Goal: Entertainment & Leisure: Browse casually

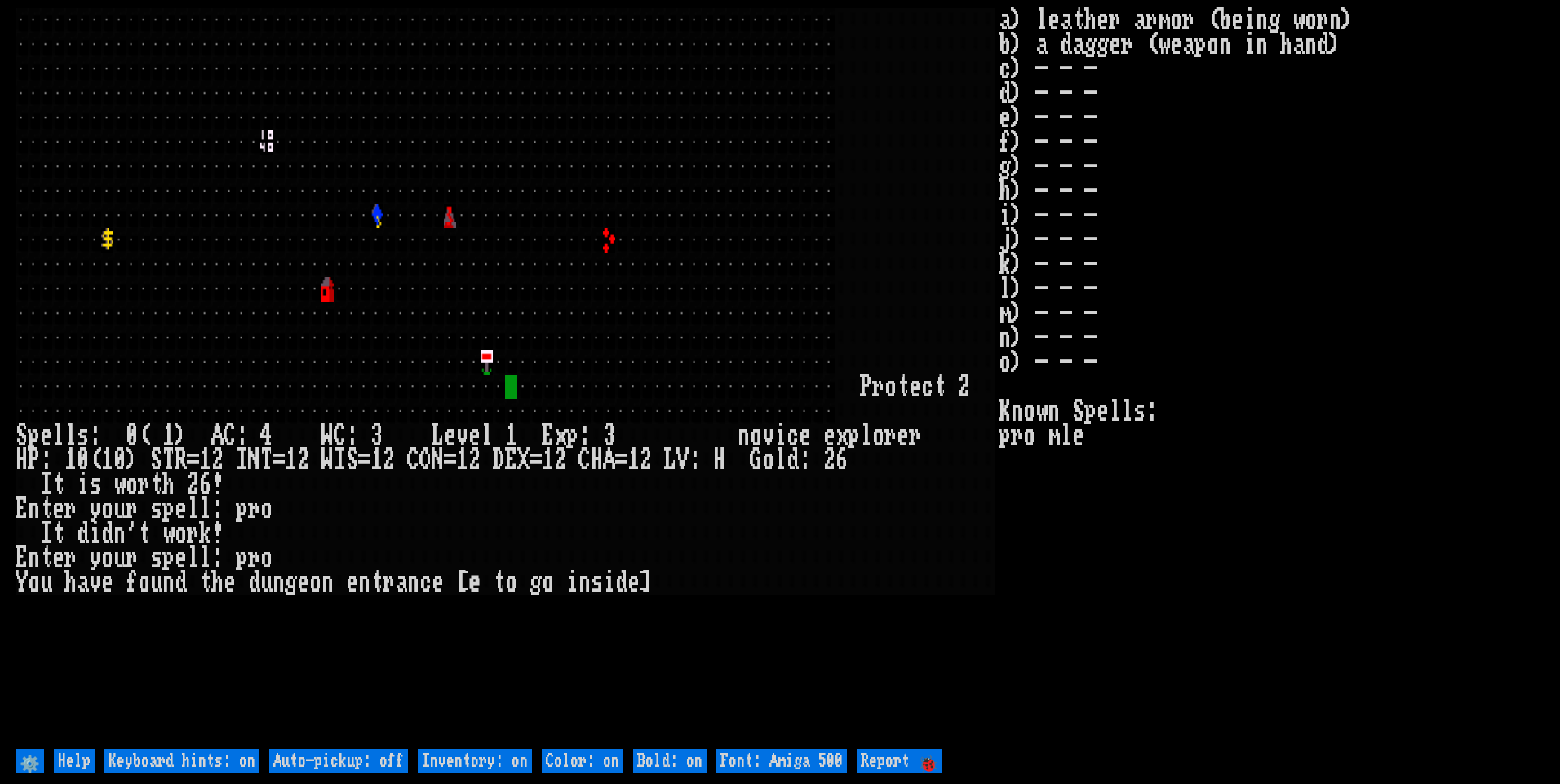
click at [377, 764] on off "Auto-pickup: off" at bounding box center [339, 762] width 139 height 25
type off "Auto-pickup: on"
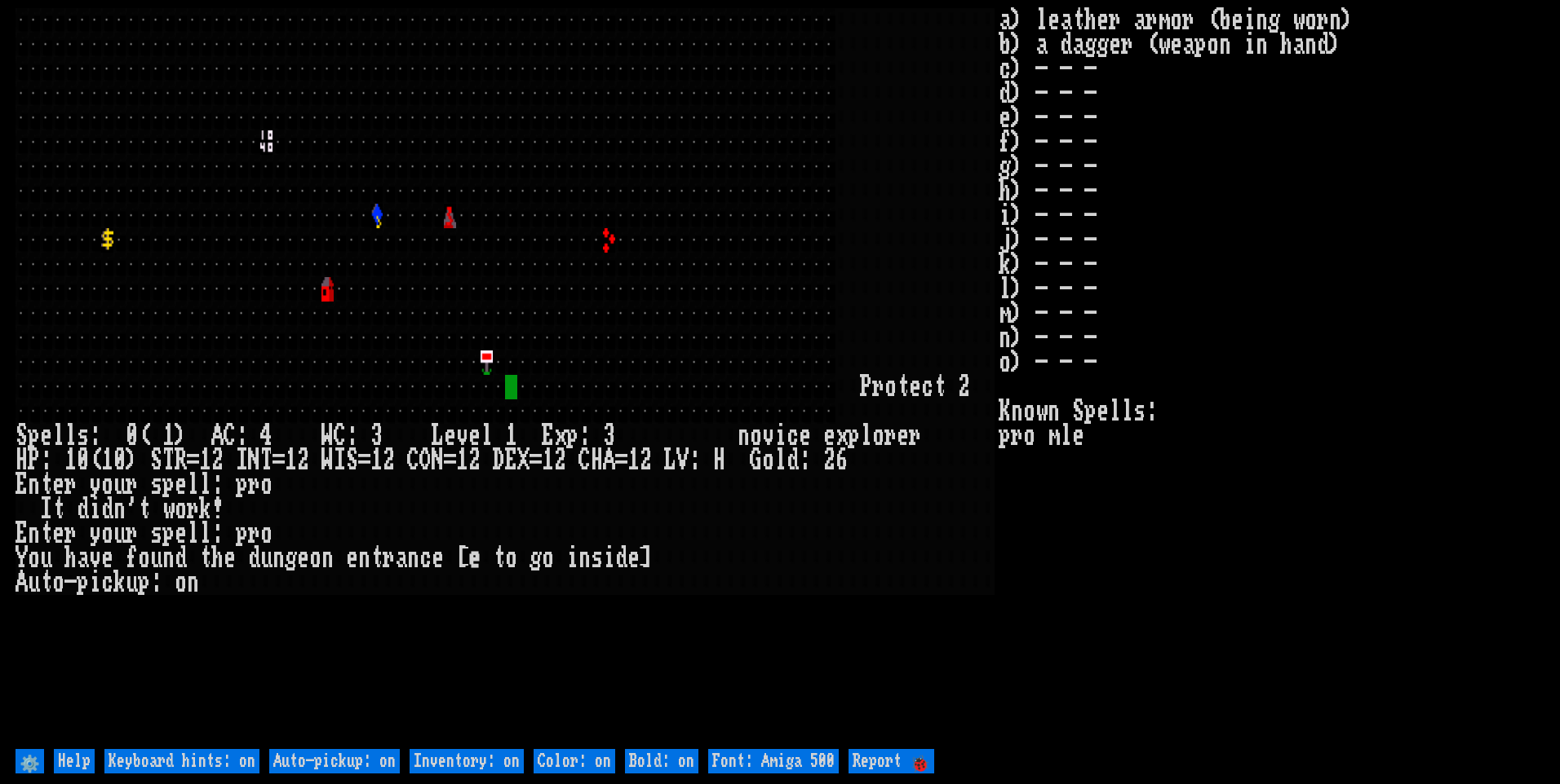
click at [521, 766] on on "Inventory: on" at bounding box center [466, 762] width 114 height 25
type on "Inventory: off"
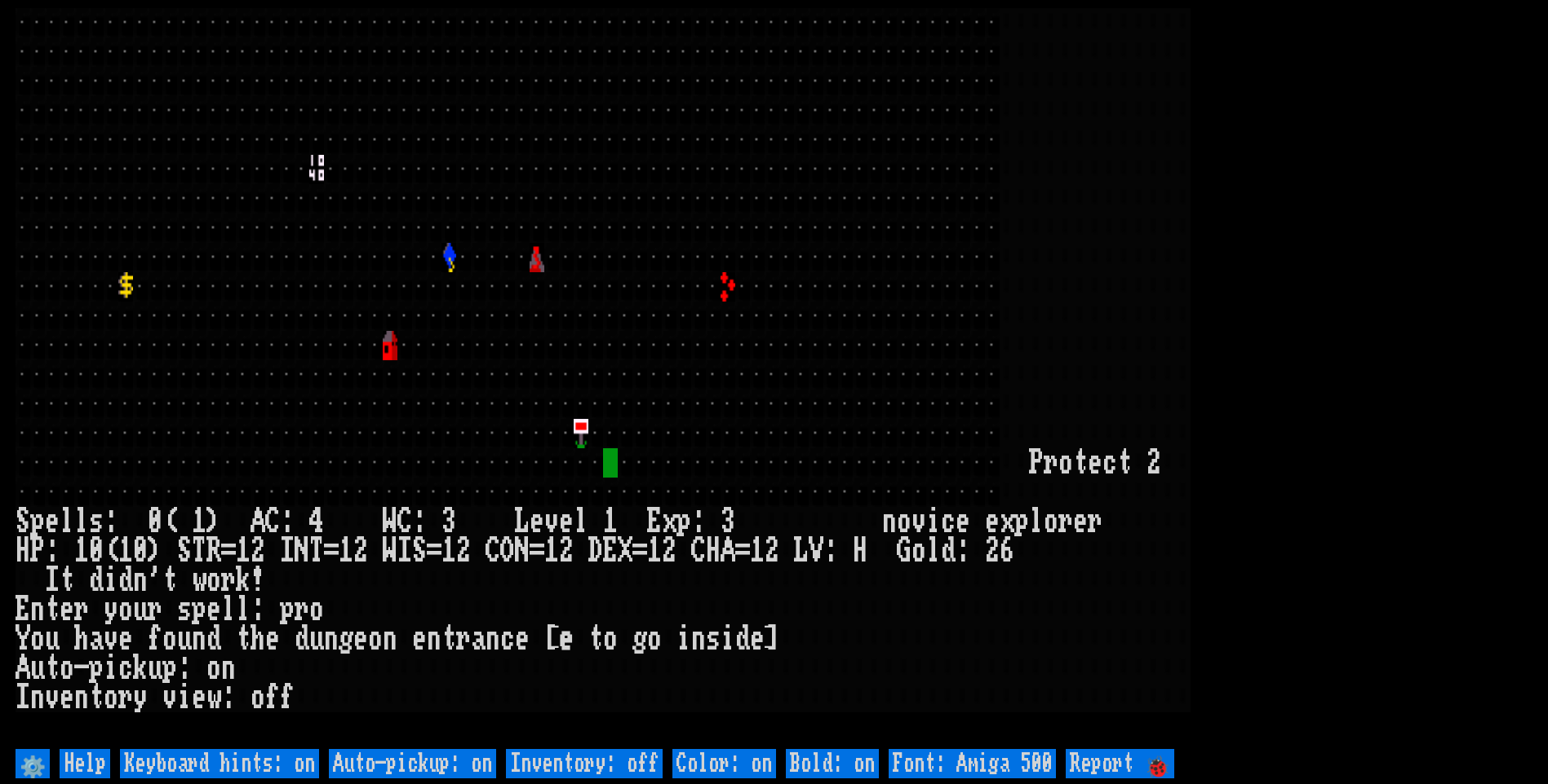
click at [976, 756] on 500 "Font: Amiga 500" at bounding box center [972, 764] width 167 height 29
type 500 "Font: Amiga 1200"
